Goal: Browse casually: Explore the website without a specific task or goal

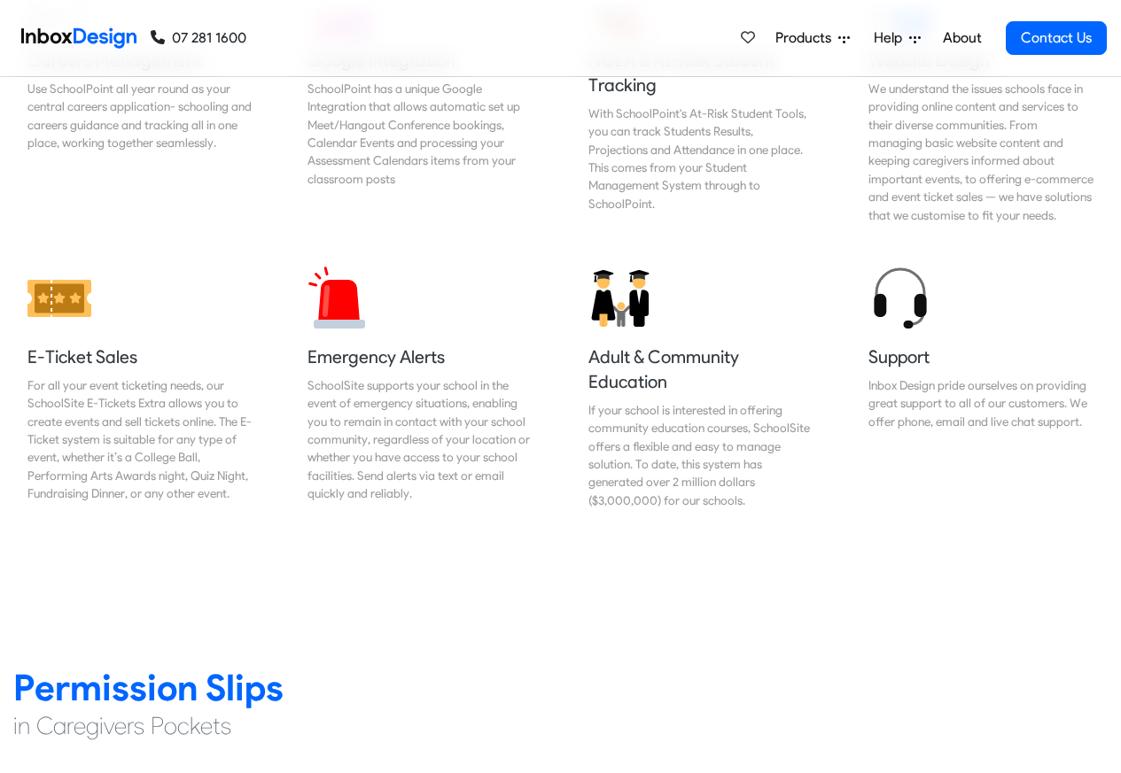
scroll to position [2020, 0]
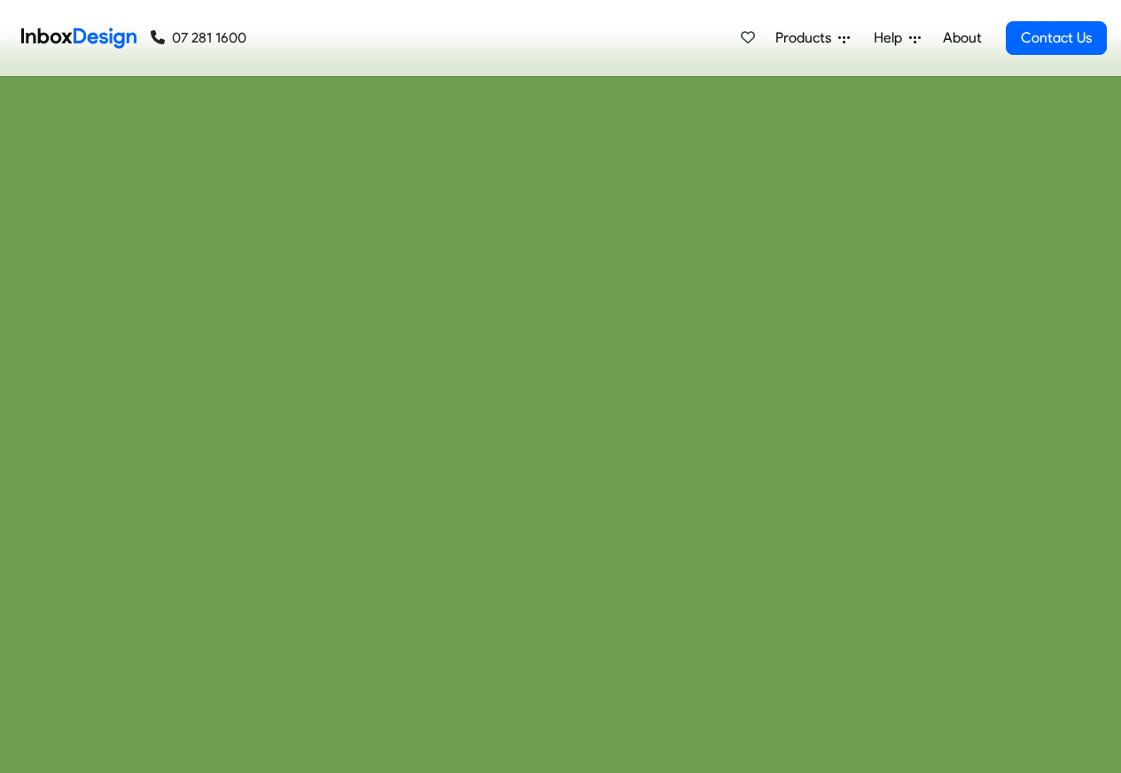
checkbox input "true"
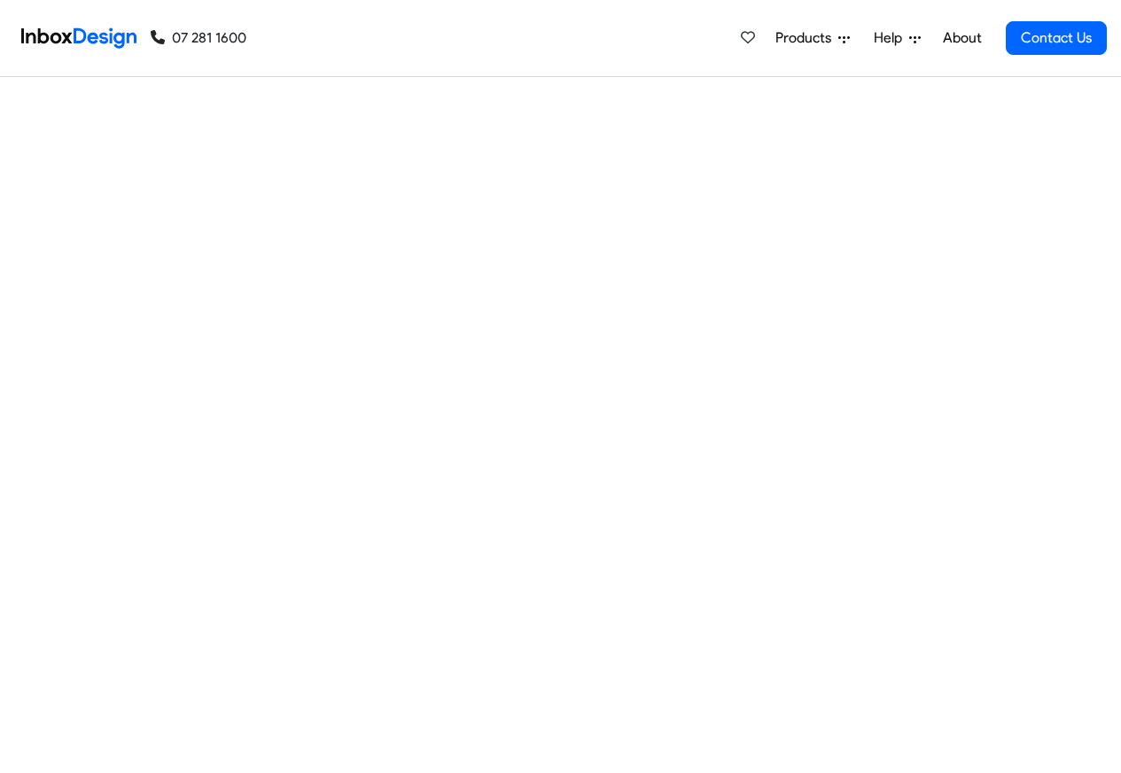
checkbox input "true"
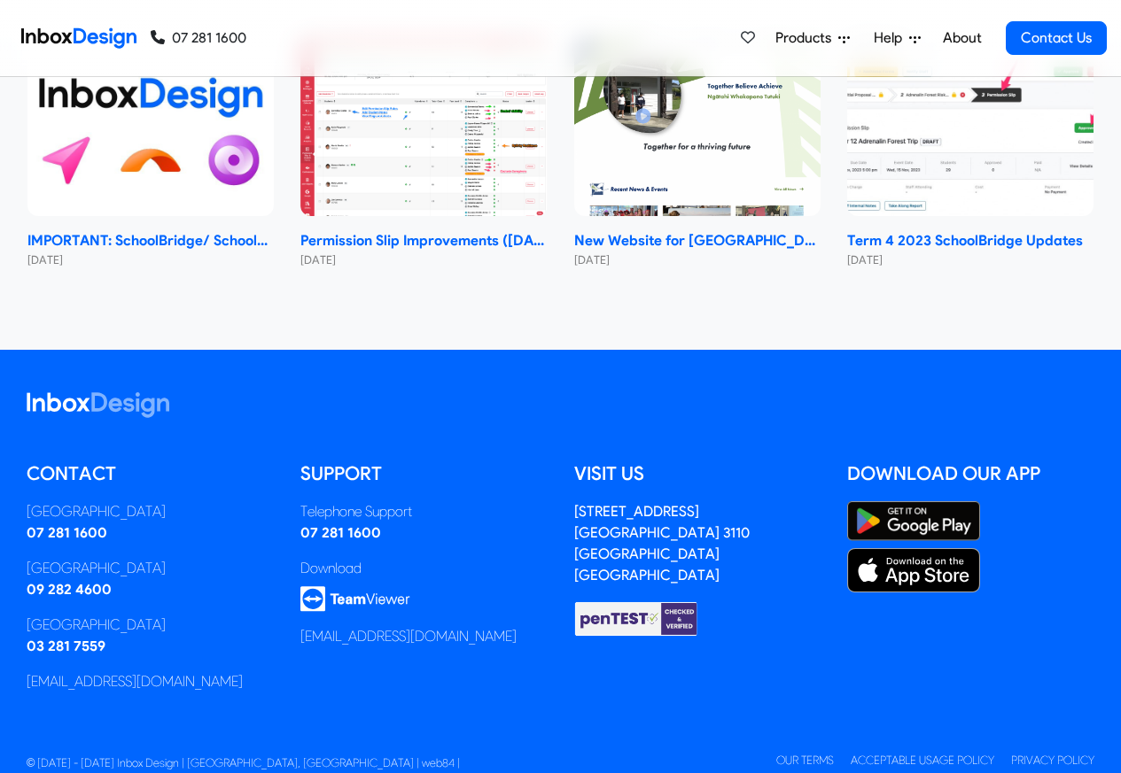
checkbox input "true"
